Goal: Navigation & Orientation: Go to known website

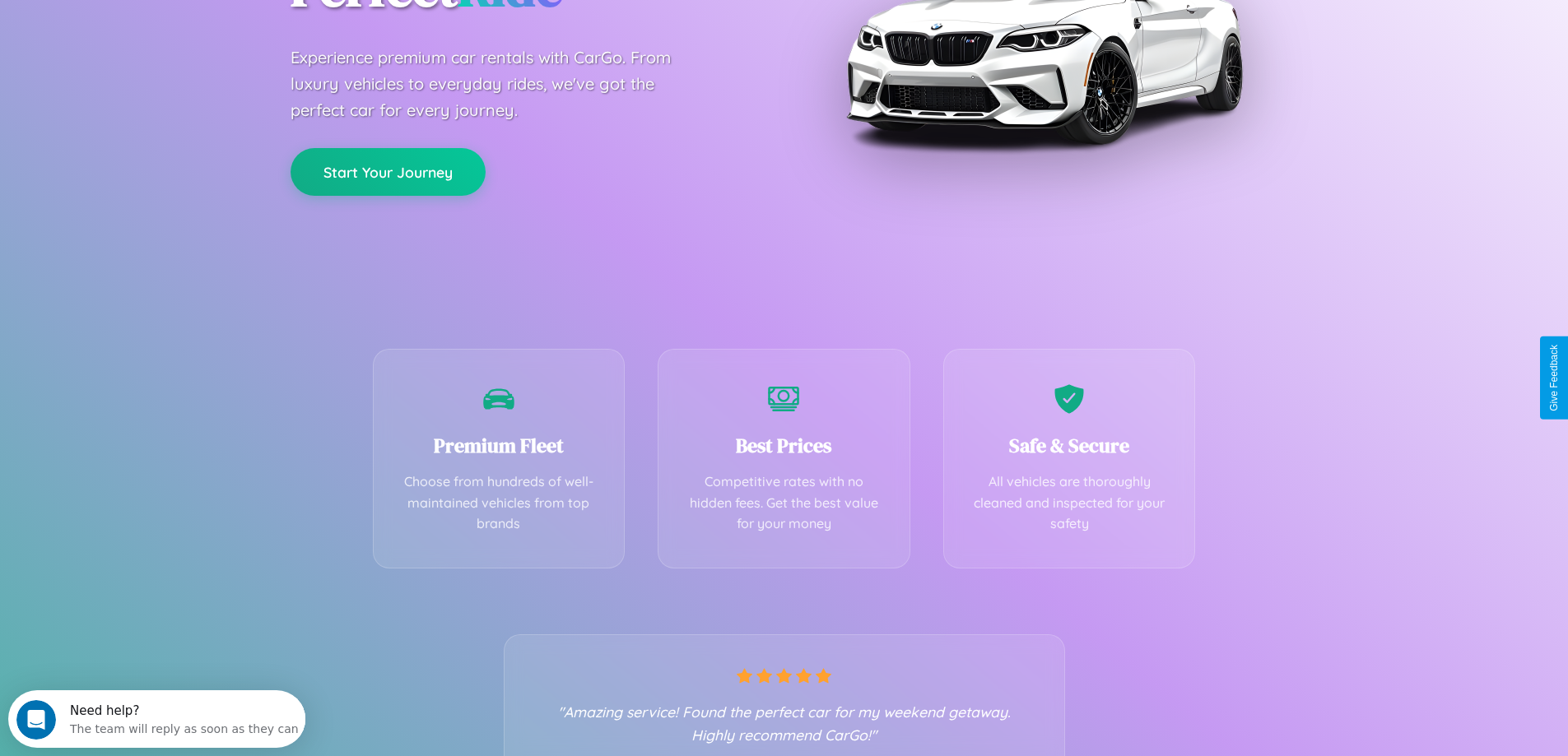
scroll to position [324, 0]
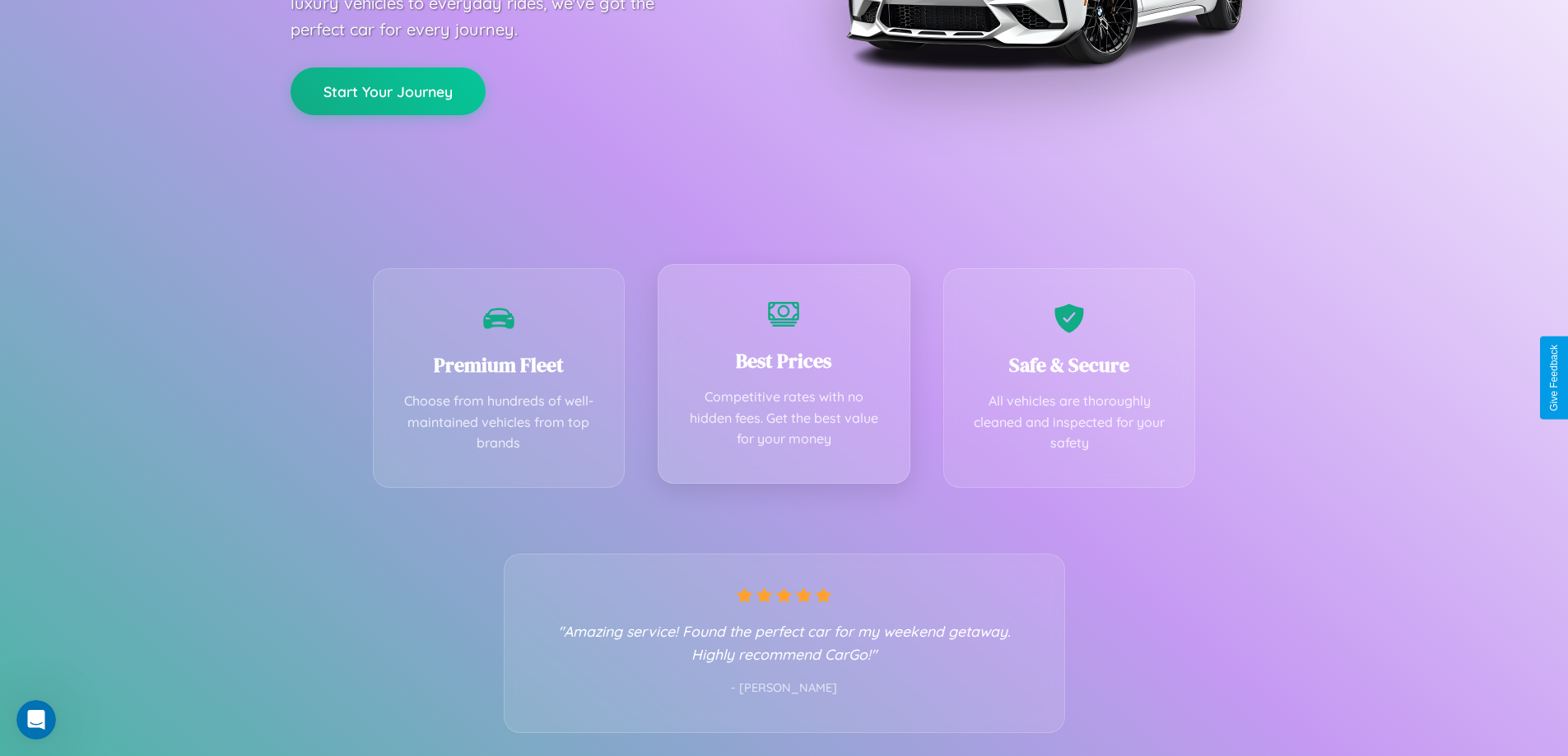
click at [784, 378] on div "Best Prices Competitive rates with no hidden fees. Get the best value for your …" at bounding box center [784, 373] width 253 height 219
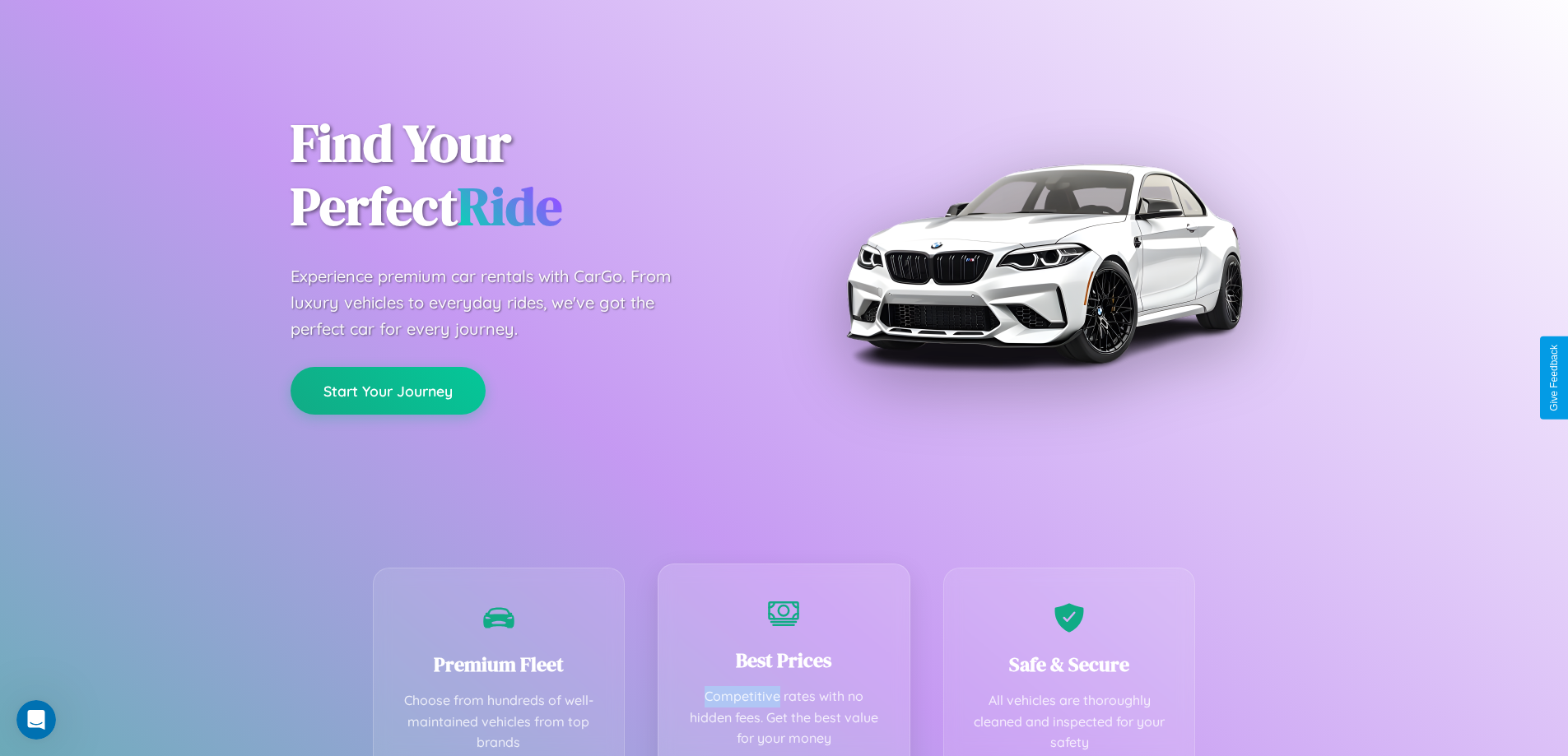
scroll to position [0, 0]
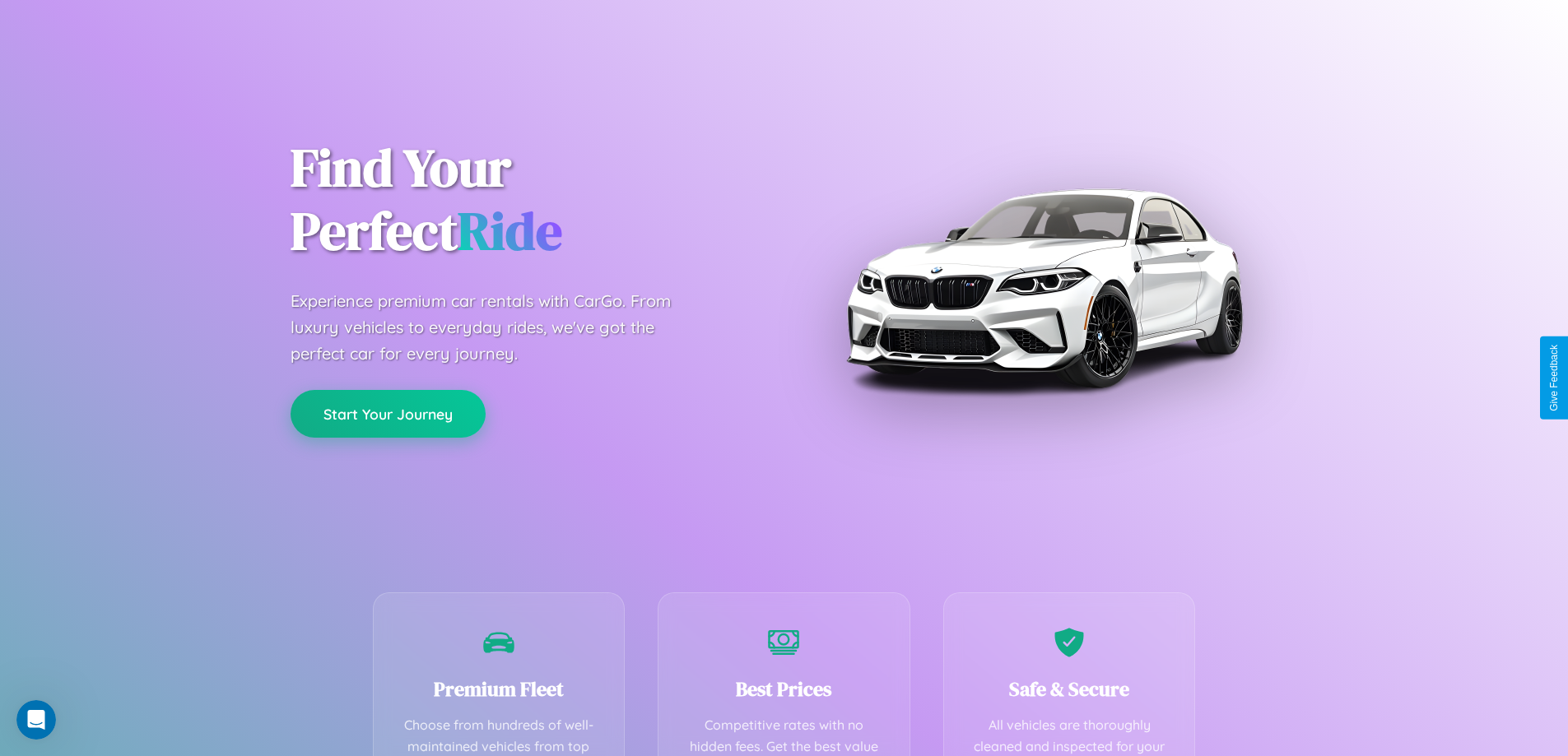
click at [387, 414] on button "Start Your Journey" at bounding box center [387, 414] width 195 height 47
click at [387, 413] on button "Start Your Journey" at bounding box center [387, 414] width 195 height 47
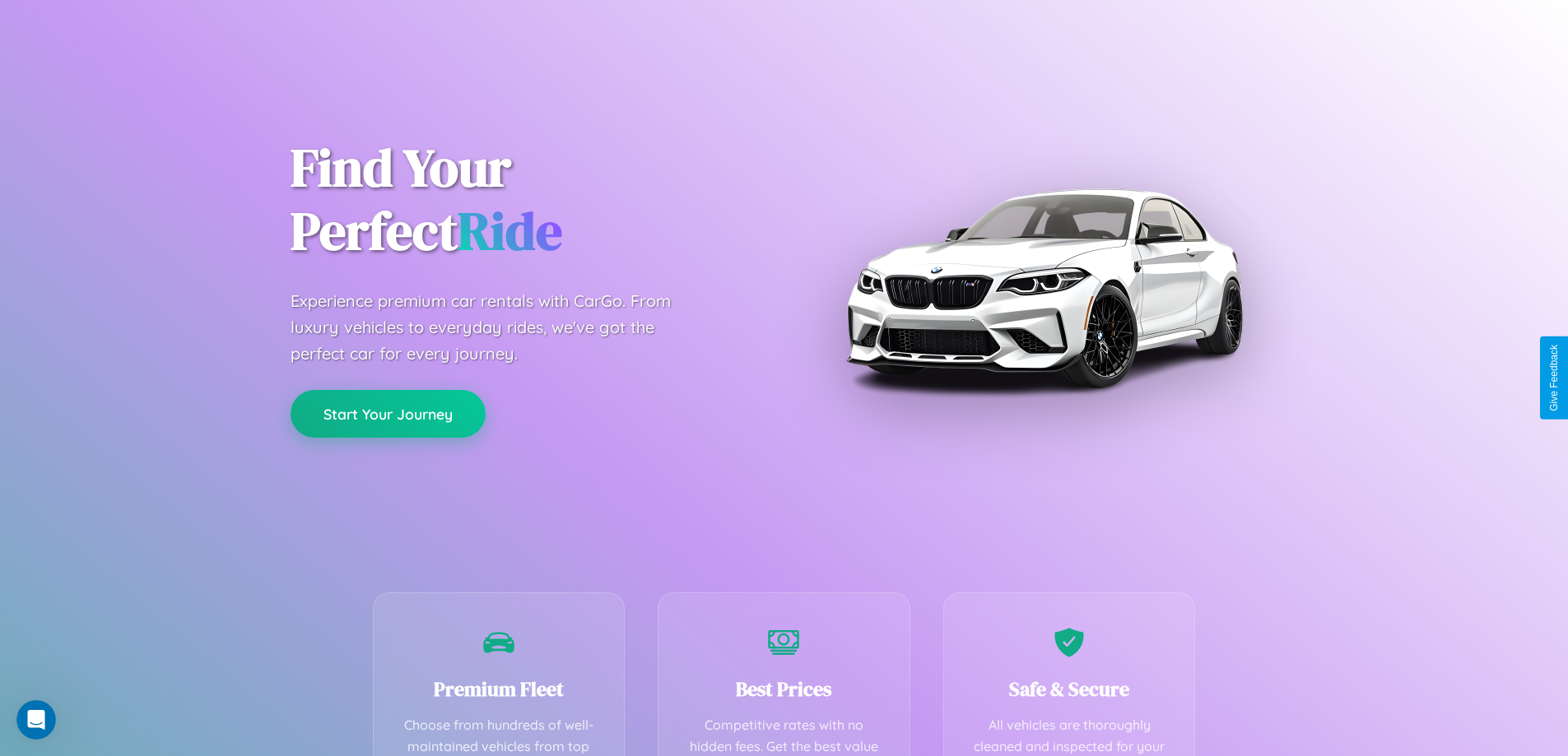
click at [387, 413] on button "Start Your Journey" at bounding box center [387, 414] width 195 height 47
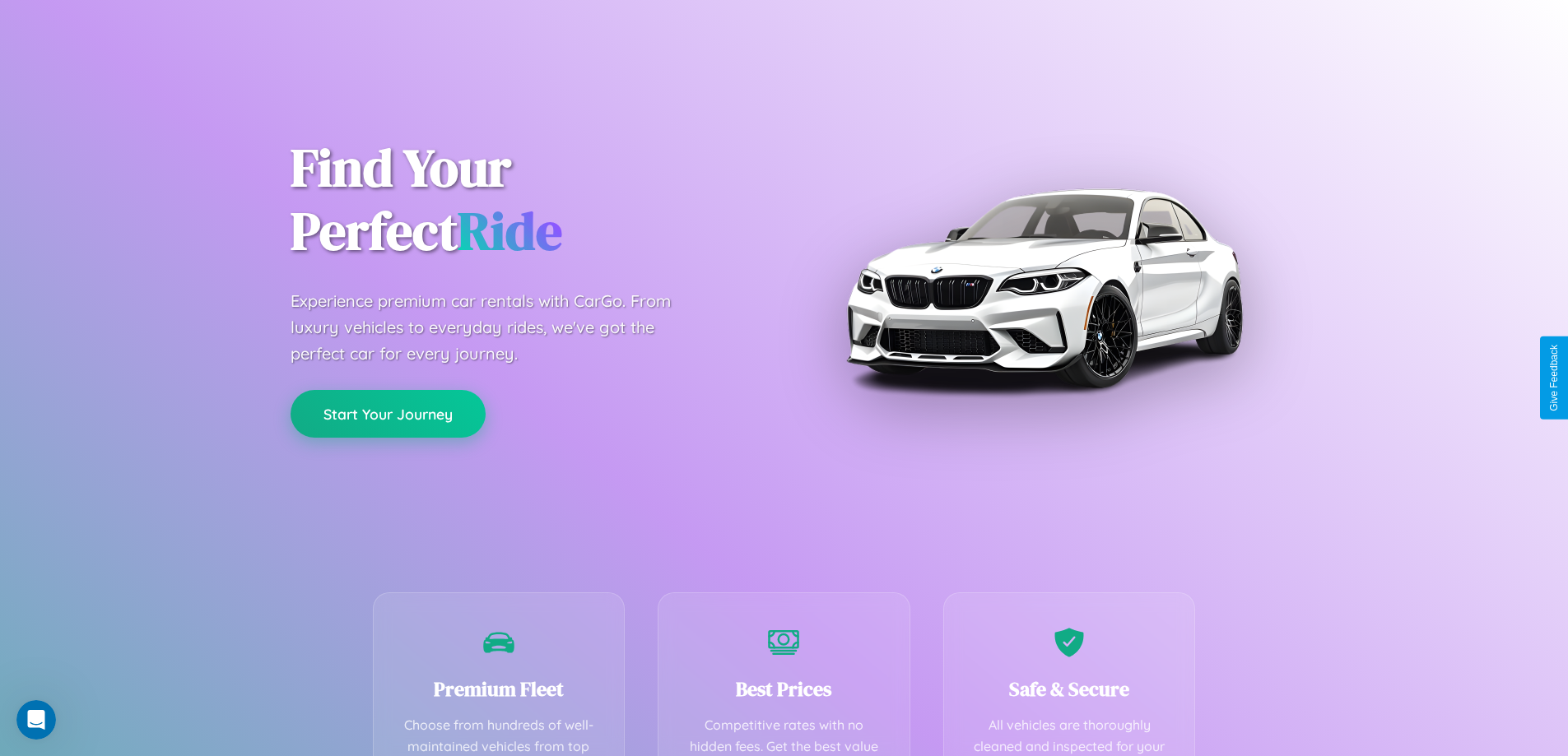
click at [387, 413] on button "Start Your Journey" at bounding box center [387, 414] width 195 height 47
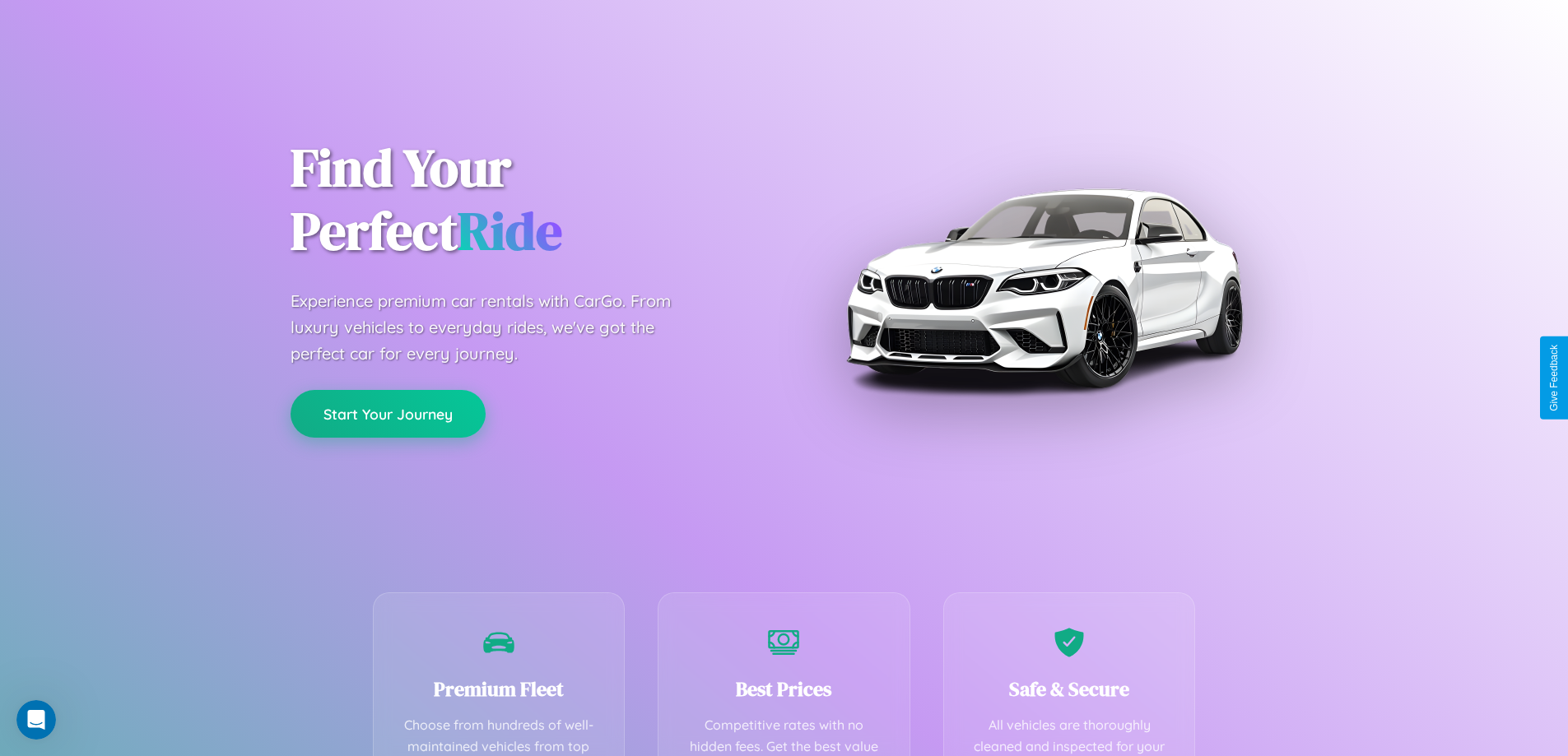
click at [387, 413] on button "Start Your Journey" at bounding box center [387, 414] width 195 height 47
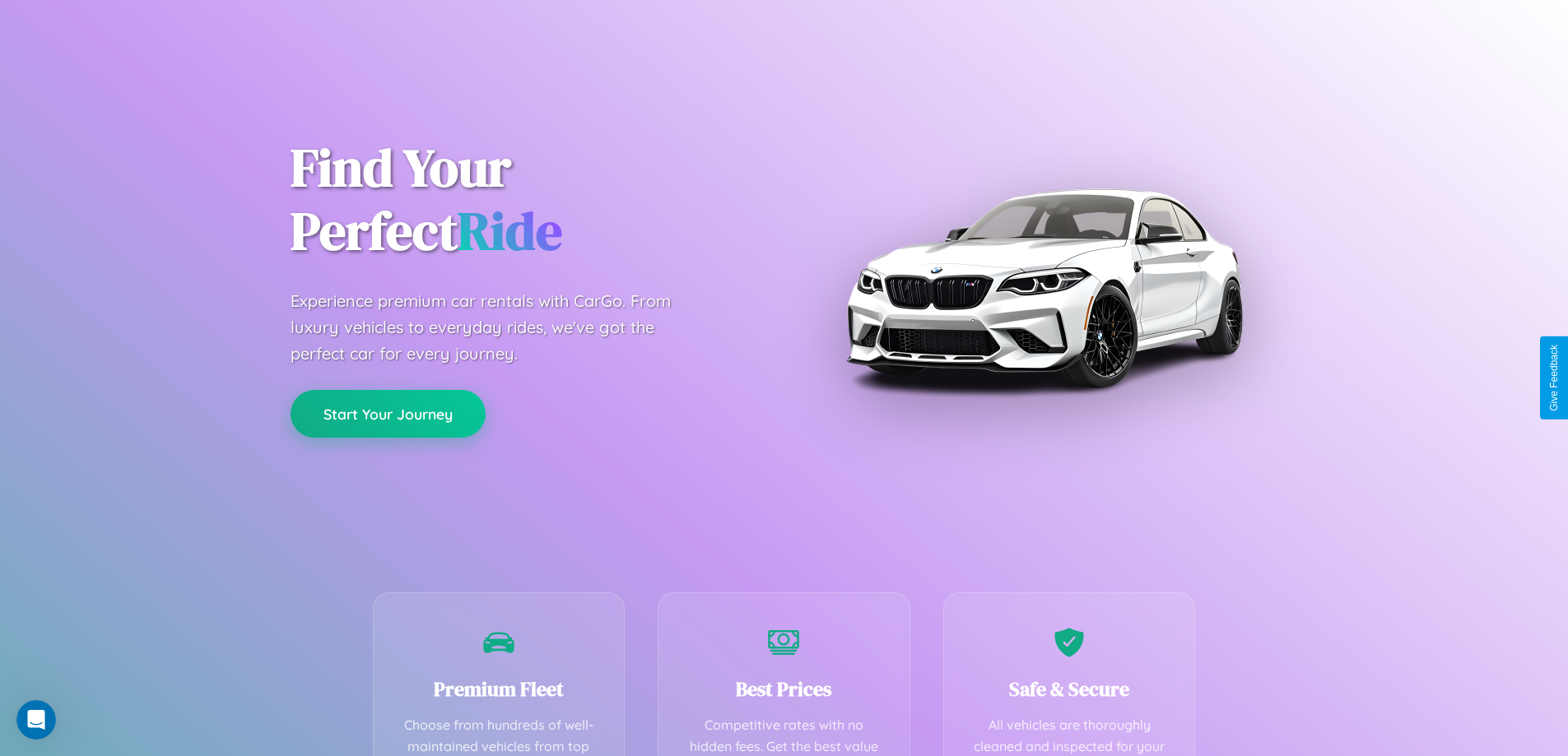
click at [387, 413] on button "Start Your Journey" at bounding box center [387, 414] width 195 height 47
